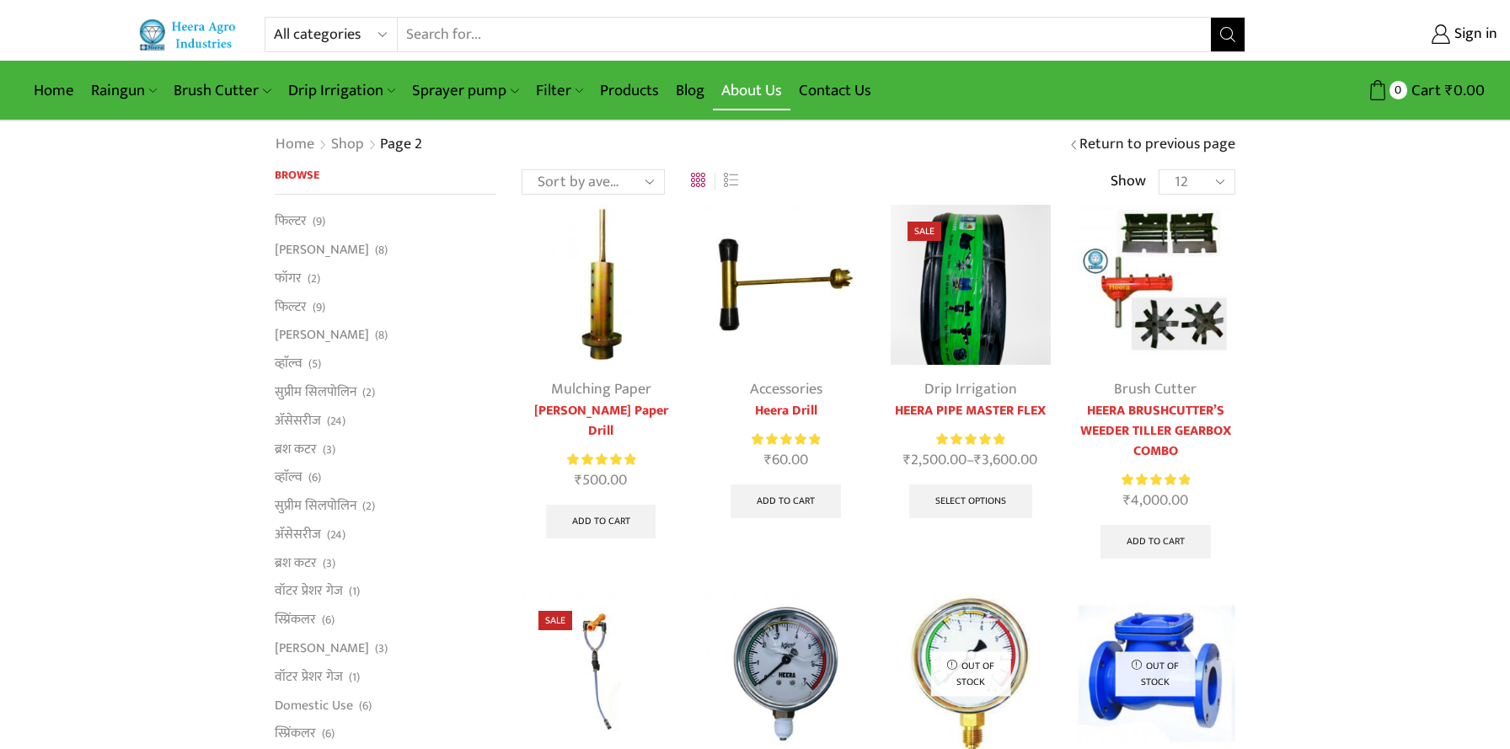
click at [775, 94] on link "About Us" at bounding box center [752, 91] width 78 height 40
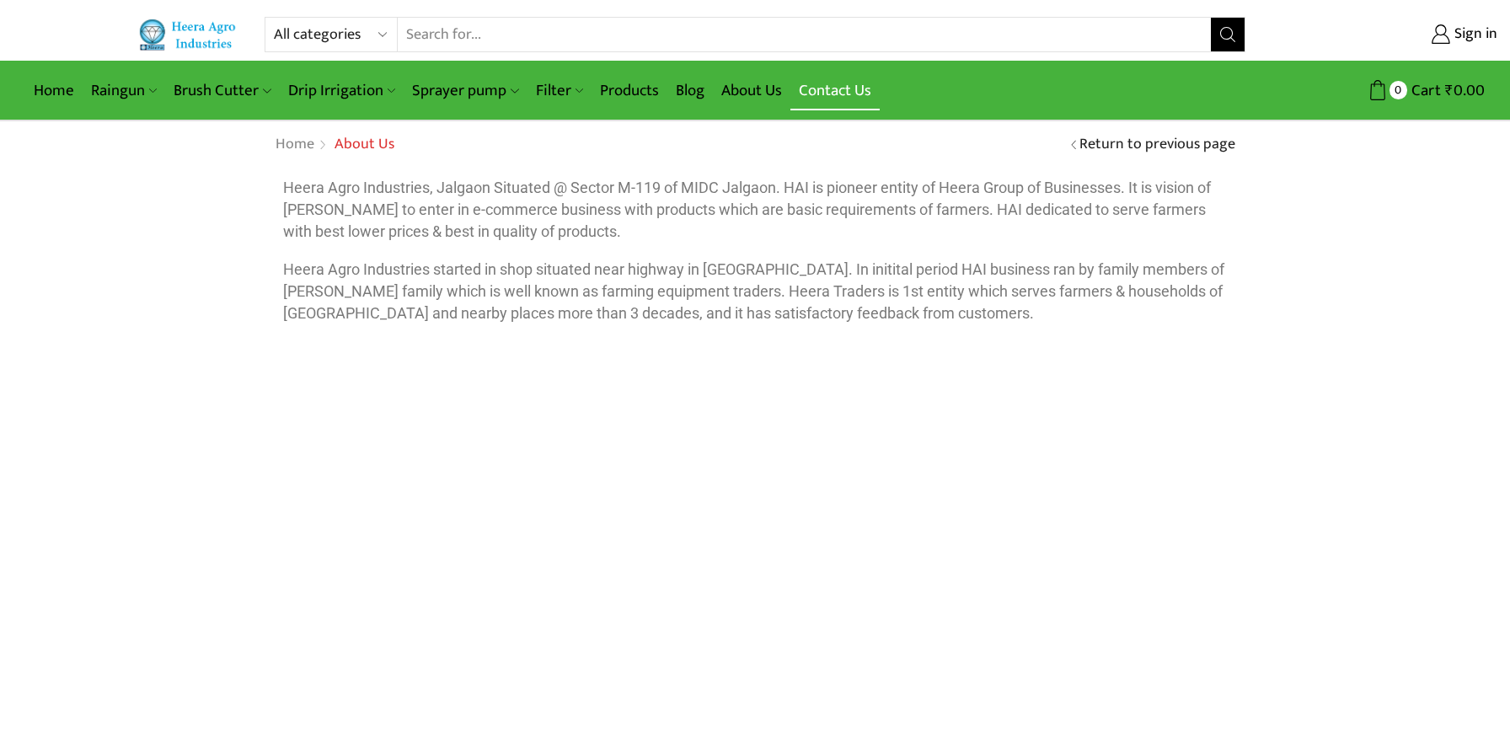
click at [820, 93] on link "Contact Us" at bounding box center [834, 91] width 89 height 40
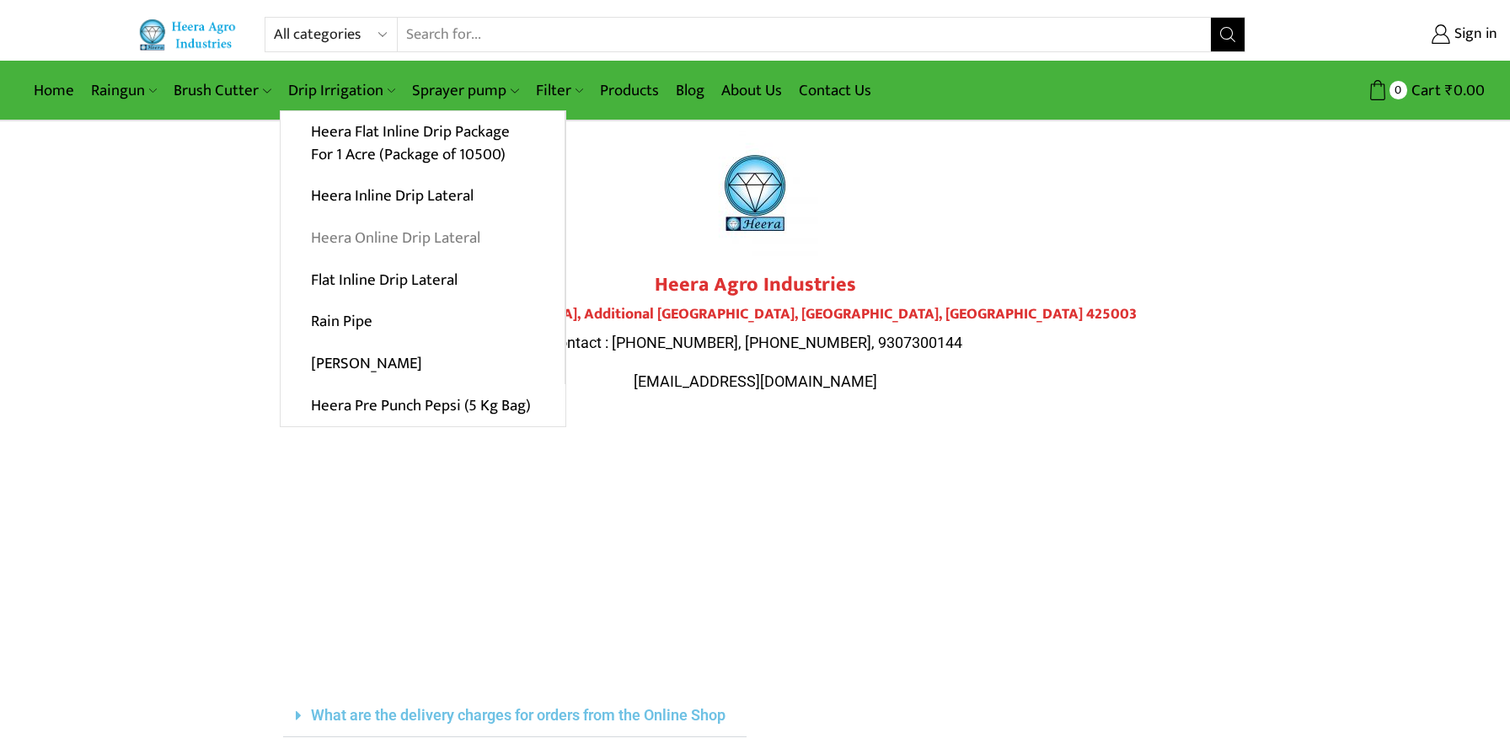
click at [337, 238] on link "Heera Online Drip Lateral" at bounding box center [423, 238] width 284 height 42
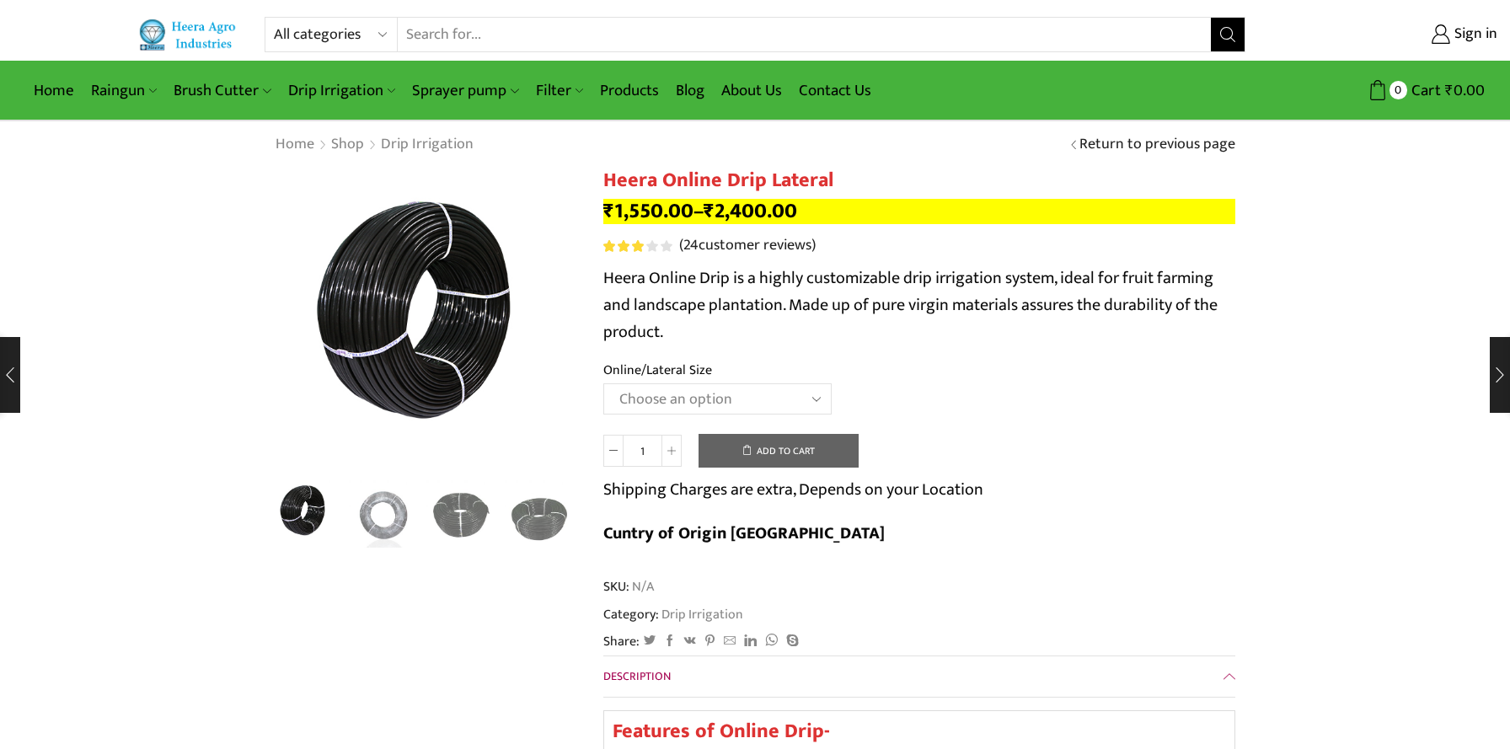
click at [815, 405] on select "Choose an option Heera Online 16MM Heera Online GOLD 16MM Heera Online 12MM Hee…" at bounding box center [717, 398] width 228 height 31
select select "Heera Online GOLD 16MM"
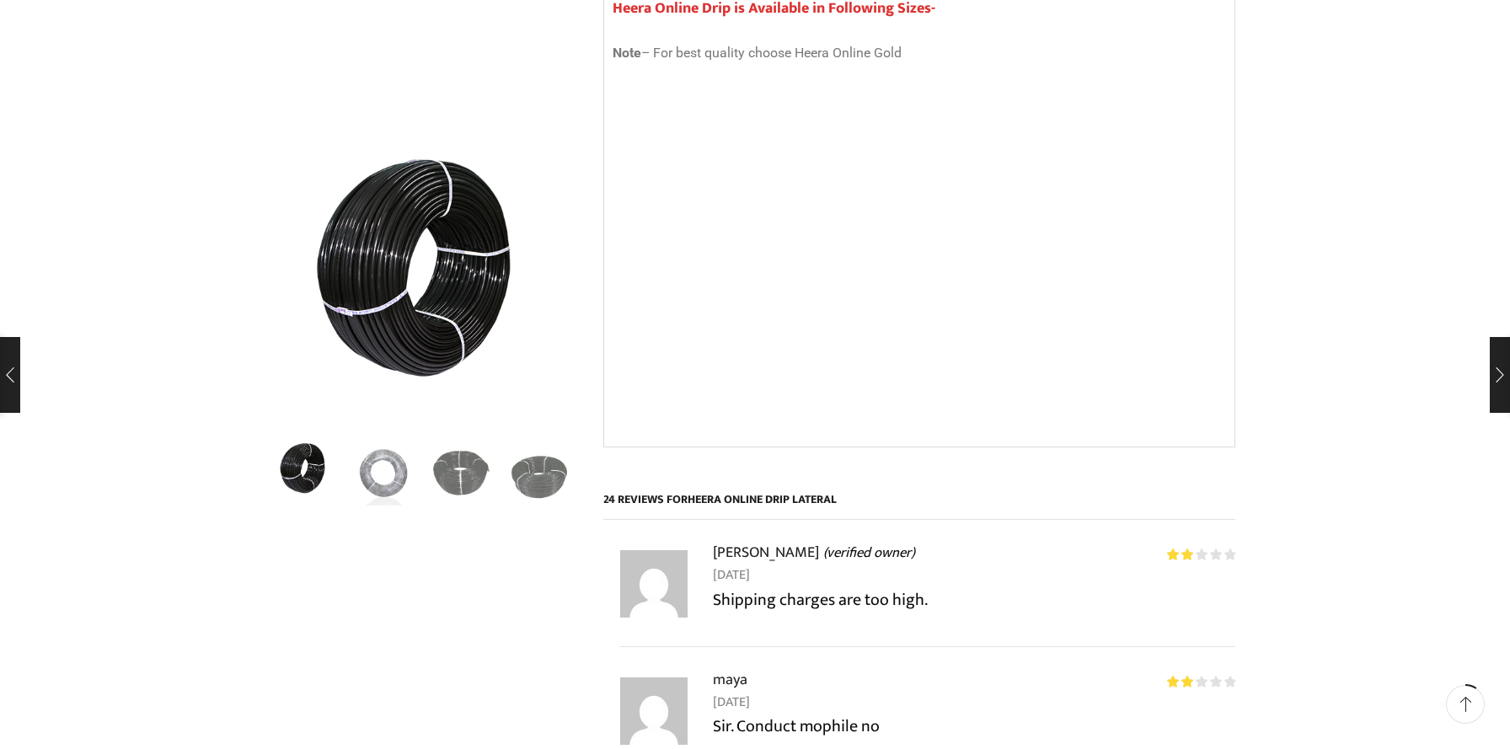
scroll to position [1415, 0]
click at [468, 475] on img "3 / 5" at bounding box center [461, 471] width 70 height 70
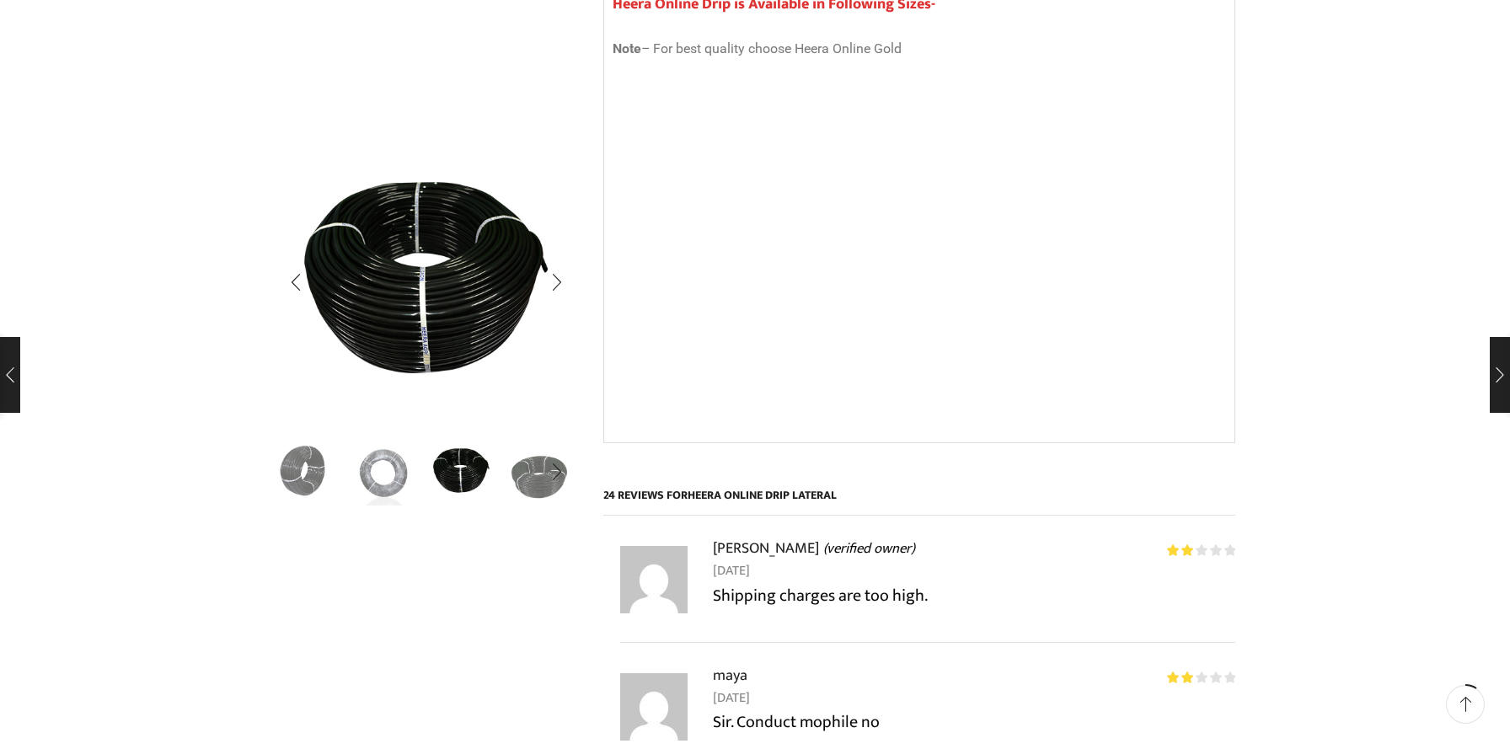
click at [468, 475] on img "3 / 5" at bounding box center [461, 471] width 70 height 70
click at [381, 487] on img "2 / 5" at bounding box center [384, 471] width 70 height 70
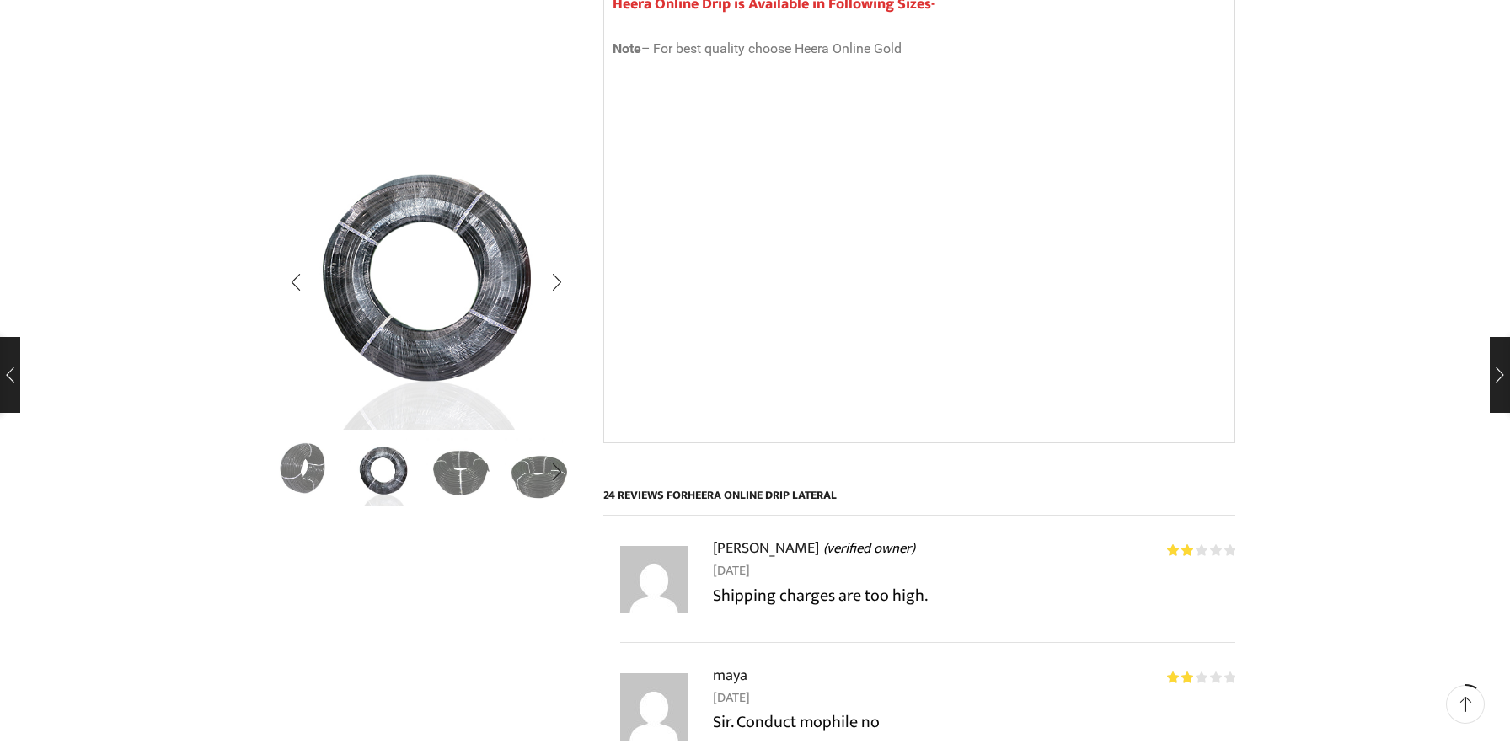
click at [298, 484] on img "1 / 5" at bounding box center [305, 471] width 70 height 70
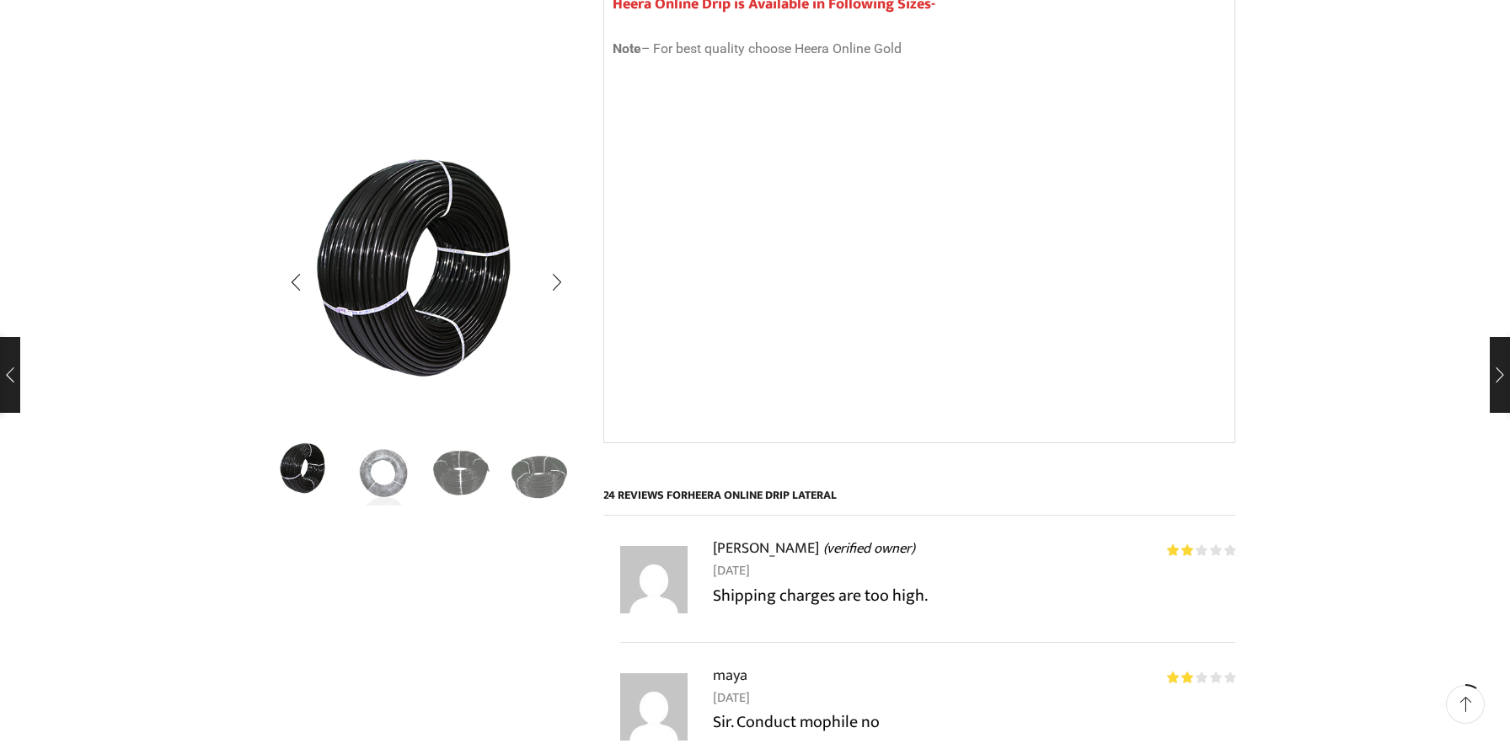
click at [538, 487] on div "Next slide" at bounding box center [557, 473] width 42 height 42
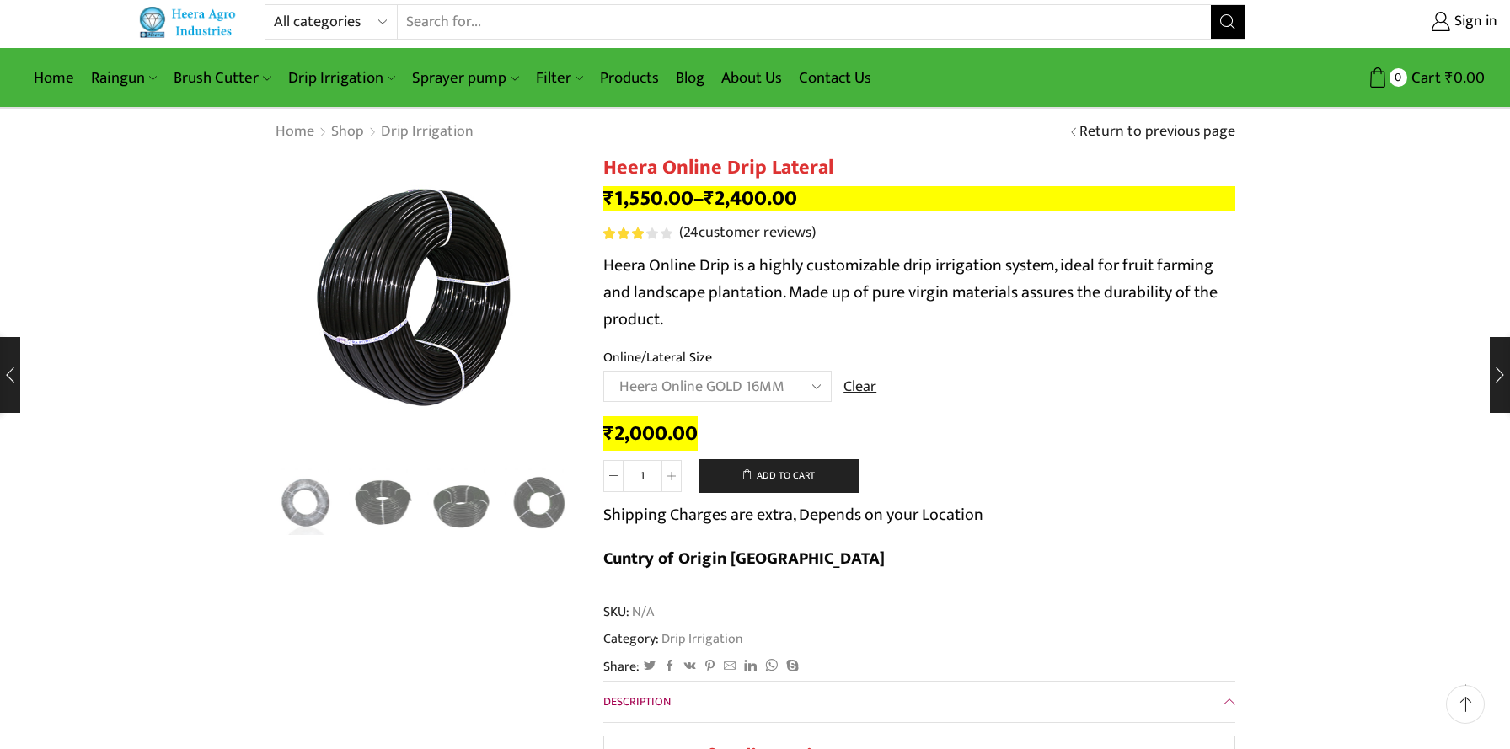
scroll to position [0, 0]
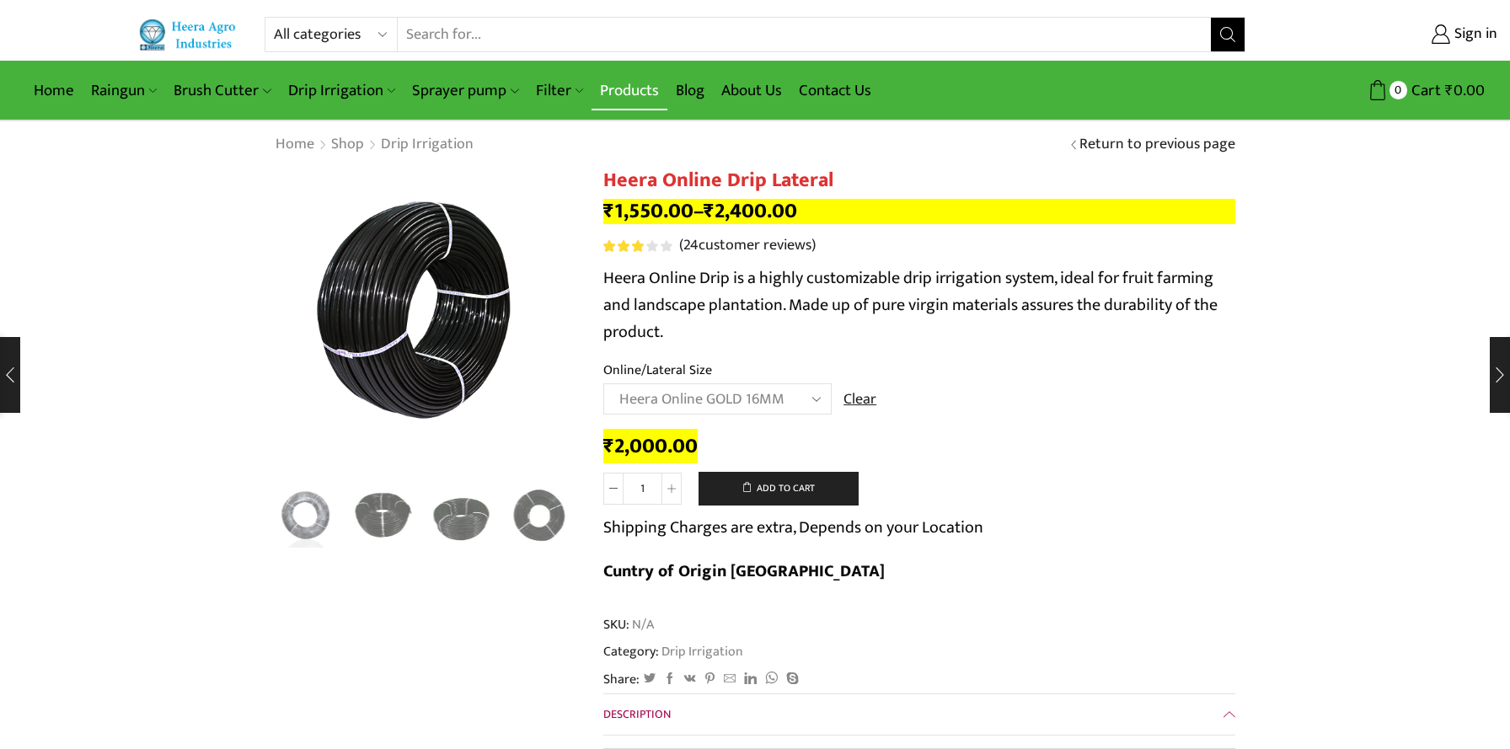
click at [628, 98] on link "Products" at bounding box center [629, 91] width 76 height 40
